Goal: Transaction & Acquisition: Book appointment/travel/reservation

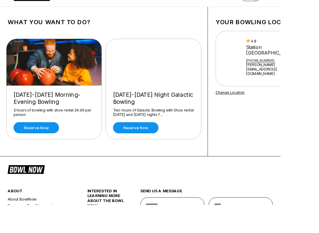
scroll to position [18, 0]
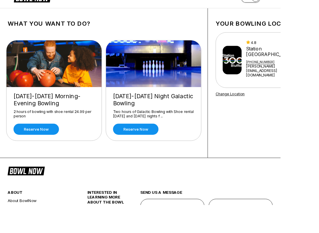
click at [40, 147] on link "Reserve now" at bounding box center [41, 147] width 52 height 13
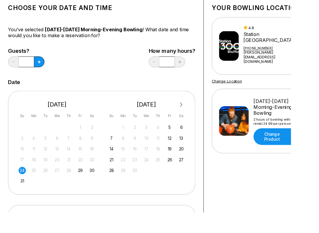
scroll to position [36, 0]
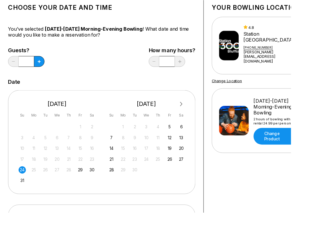
click at [188, 151] on div "12" at bounding box center [186, 151] width 8 height 8
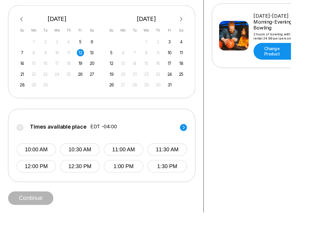
scroll to position [131, 0]
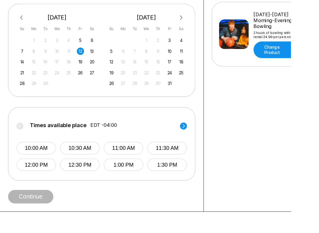
click at [39, 162] on button "10:00 AM" at bounding box center [39, 162] width 43 height 14
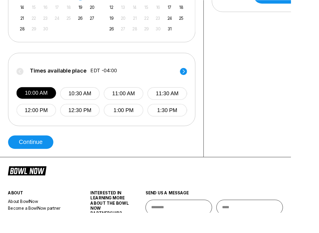
click at [29, 156] on button "Continue" at bounding box center [34, 155] width 50 height 15
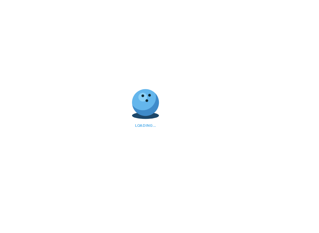
scroll to position [0, 0]
select select "**"
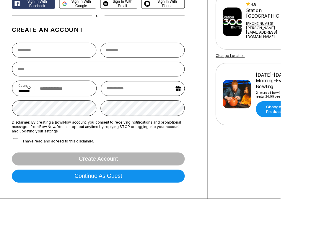
scroll to position [25, 0]
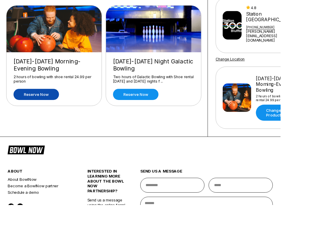
scroll to position [58, 0]
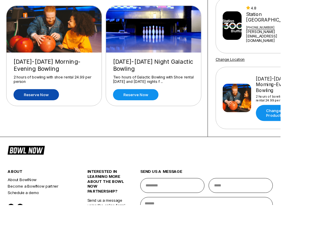
click at [36, 103] on link "Reserve now" at bounding box center [41, 107] width 52 height 13
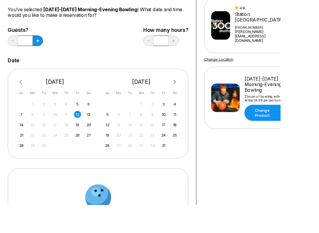
scroll to position [0, 0]
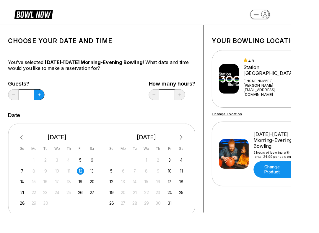
click at [44, 103] on icon at bounding box center [42, 103] width 3 height 3
click at [45, 103] on button at bounding box center [43, 104] width 12 height 12
click at [44, 103] on icon at bounding box center [42, 103] width 3 height 3
click at [45, 108] on button at bounding box center [43, 104] width 12 height 12
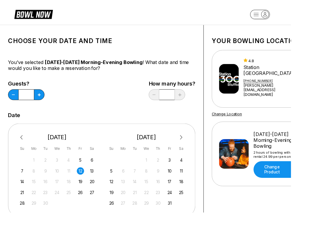
click at [44, 106] on button at bounding box center [43, 104] width 12 height 12
type input "*"
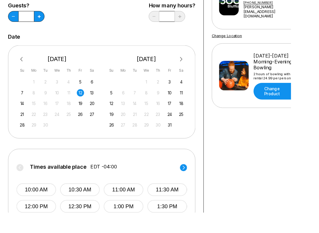
scroll to position [85, 0]
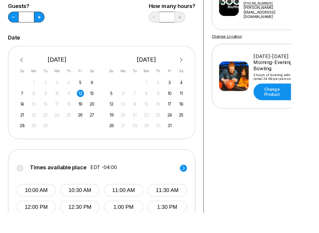
click at [38, 204] on button "10:00 AM" at bounding box center [39, 208] width 43 height 14
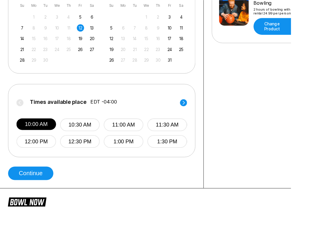
scroll to position [189, 0]
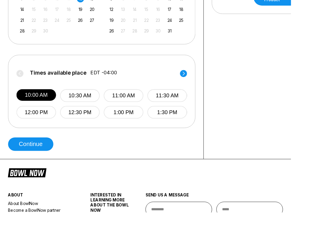
click at [25, 157] on button "Continue" at bounding box center [34, 158] width 50 height 15
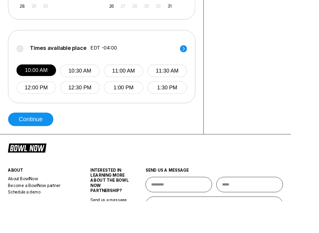
select select "**"
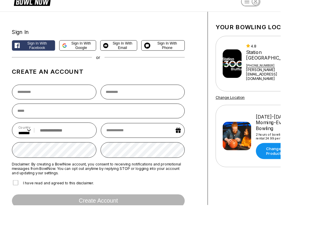
scroll to position [14, 0]
click at [318, 163] on link "Change Product" at bounding box center [318, 172] width 55 height 18
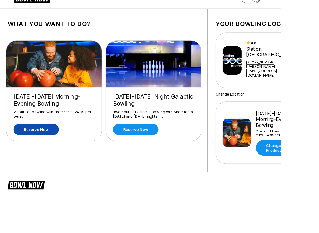
scroll to position [0, 0]
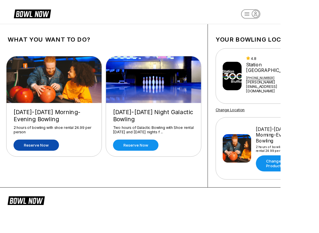
select select "**"
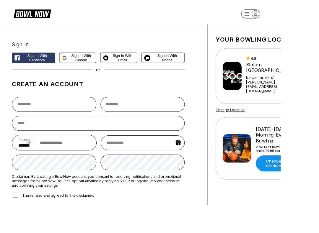
scroll to position [10, 0]
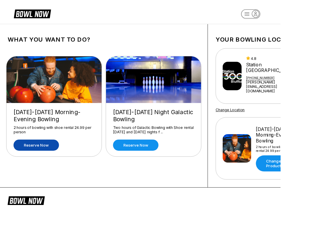
scroll to position [8, 0]
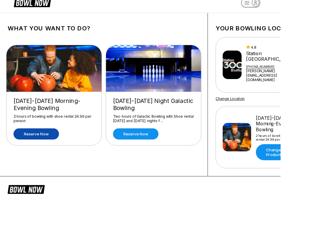
click at [318, 62] on div "Station [GEOGRAPHIC_DATA]" at bounding box center [313, 68] width 67 height 13
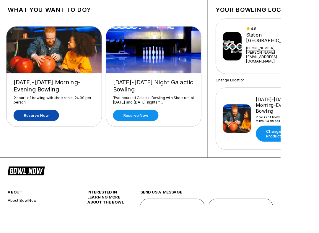
scroll to position [0, 0]
